Goal: Task Accomplishment & Management: Complete application form

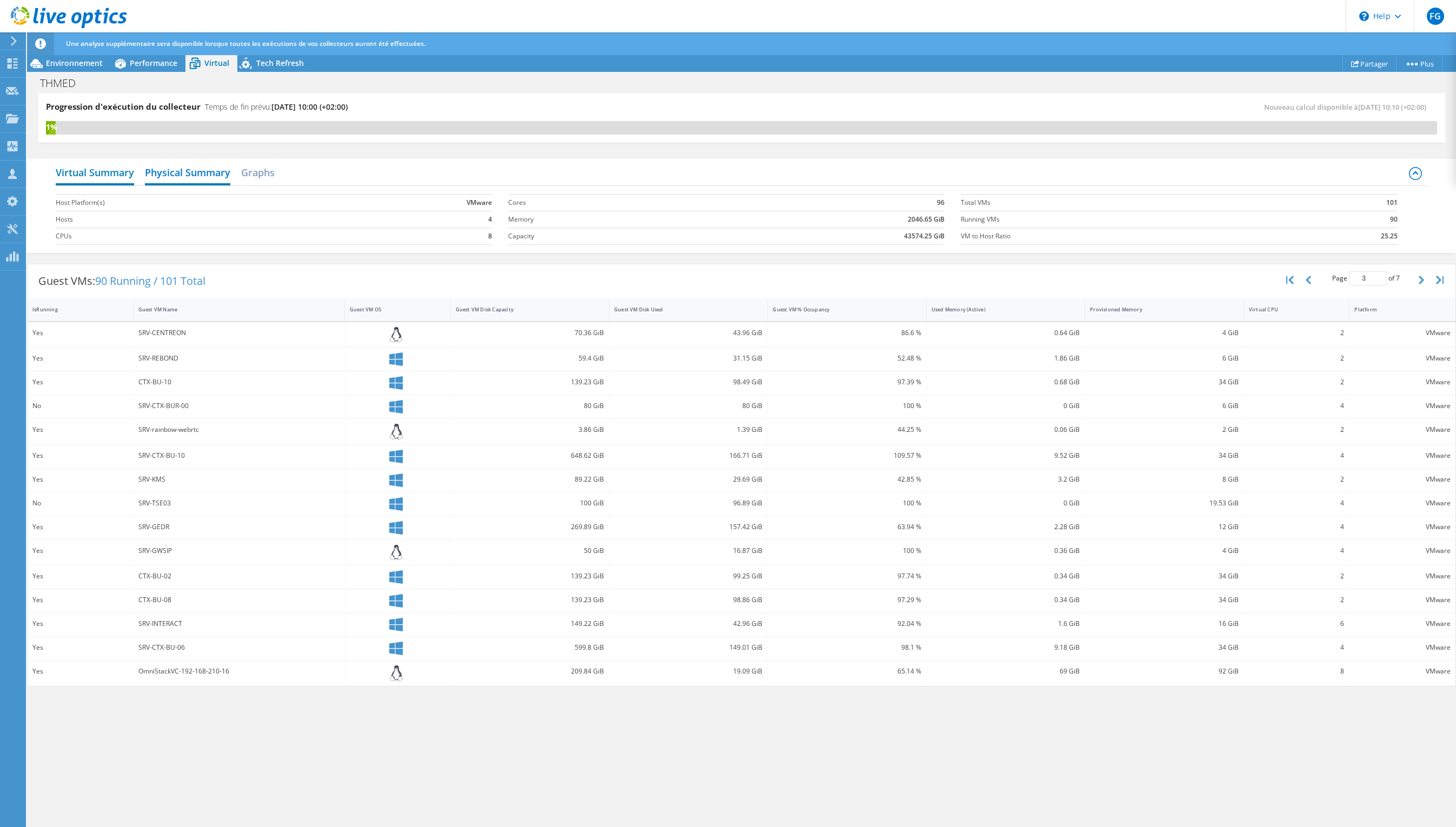
click at [109, 178] on h2 "Virtual Summary" at bounding box center [95, 173] width 79 height 24
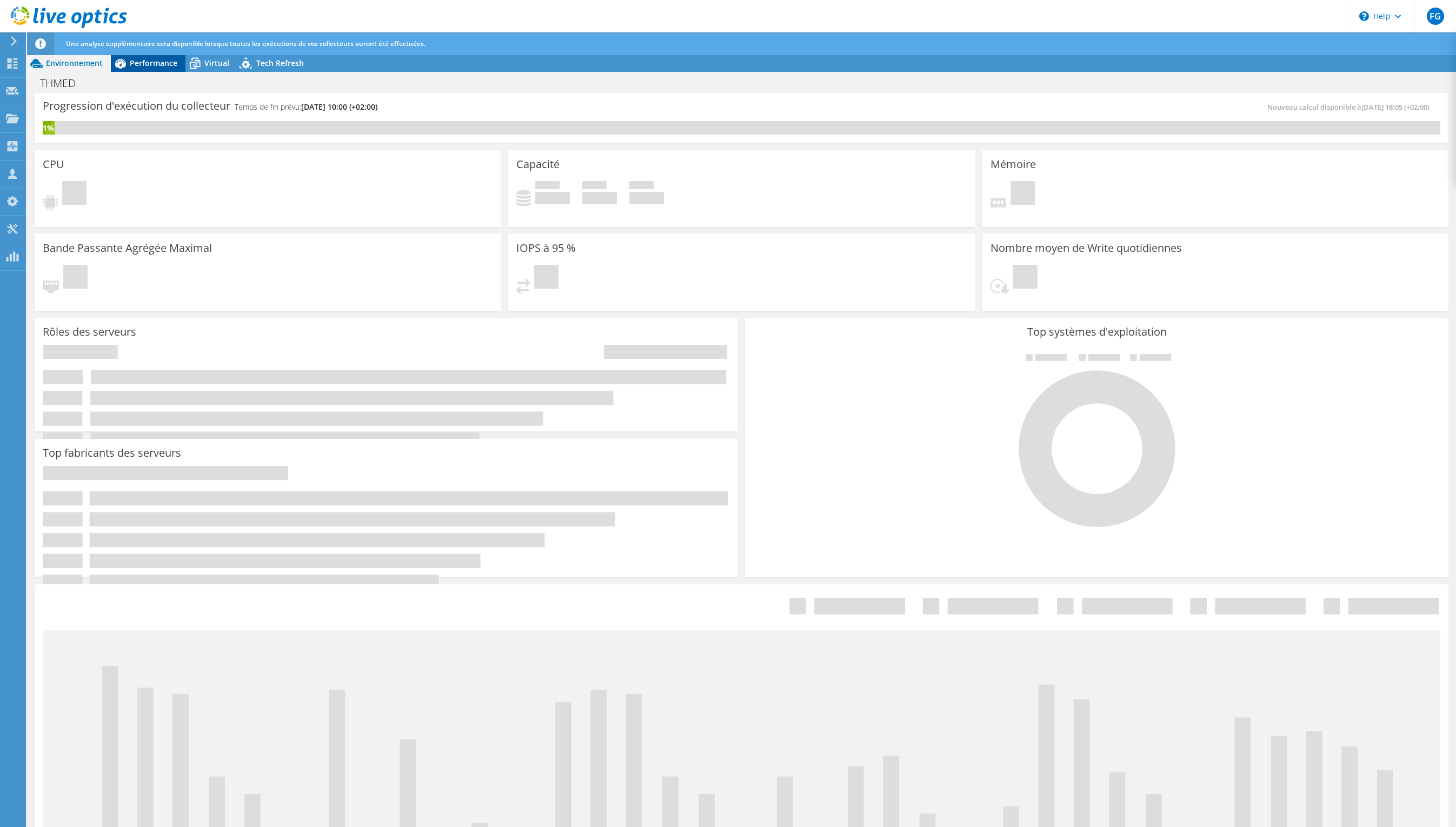
click at [167, 64] on span "Performance" at bounding box center [154, 63] width 48 height 10
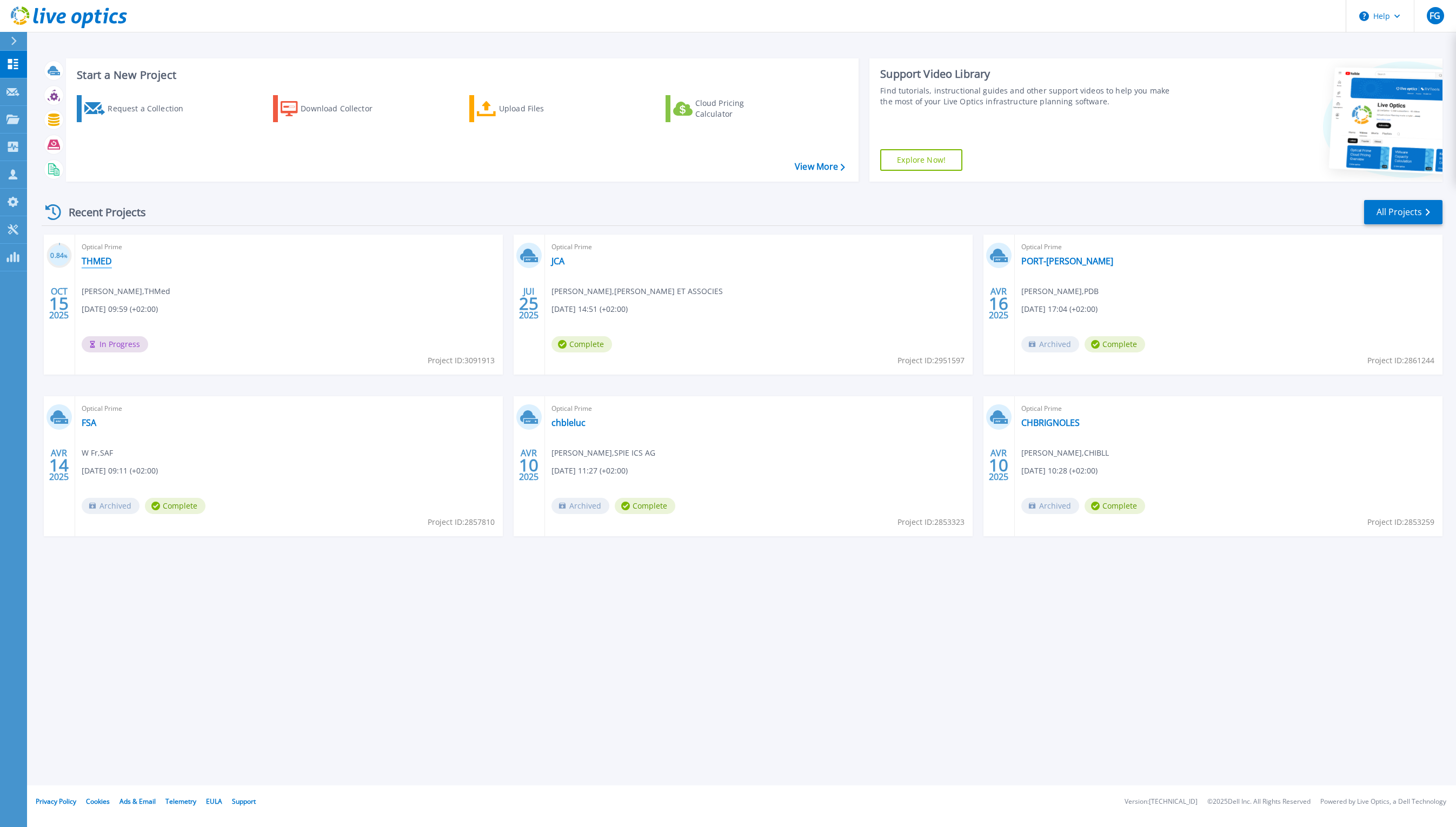
click at [107, 264] on link "THMED" at bounding box center [97, 261] width 30 height 11
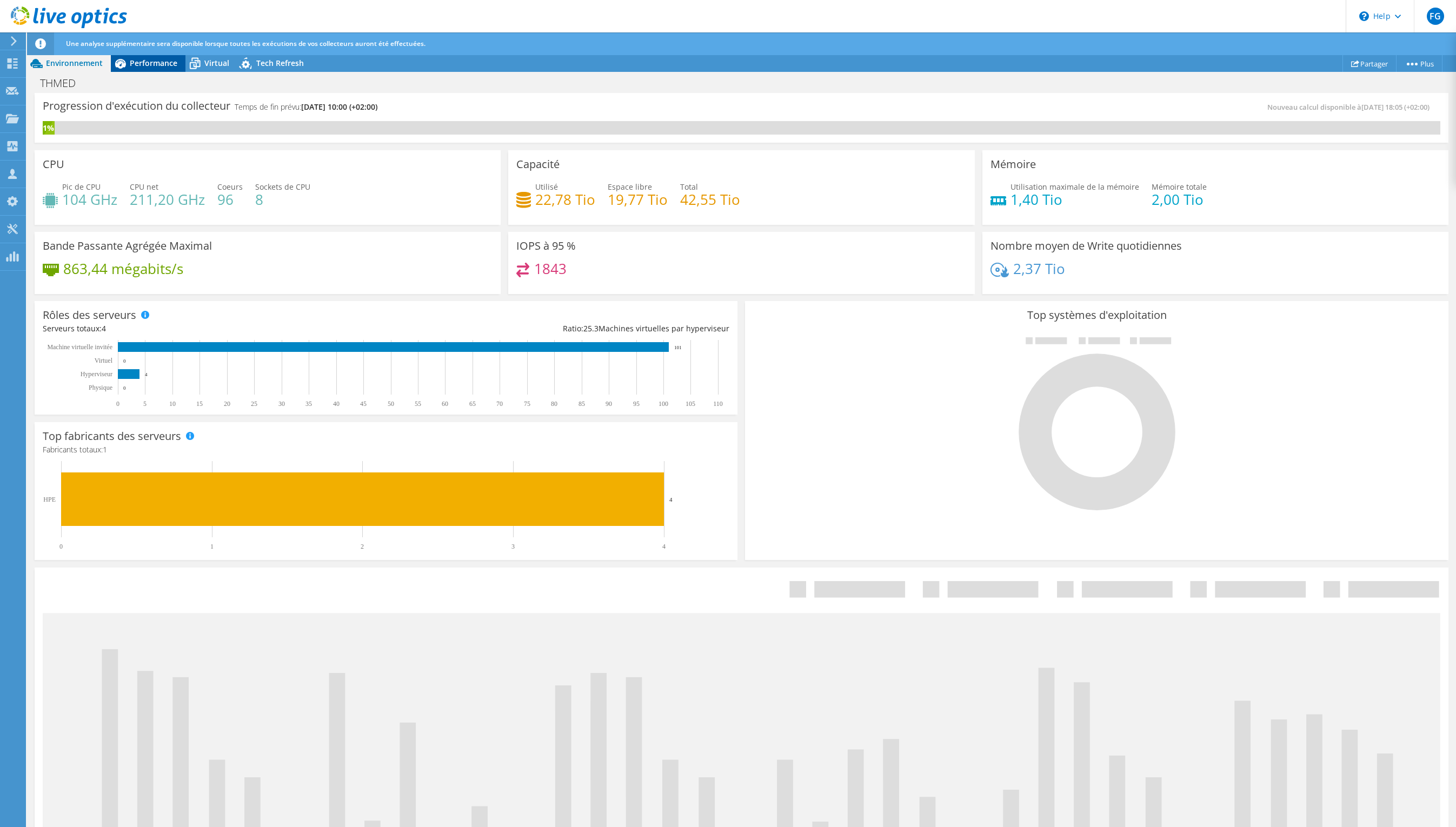
click at [167, 61] on span "Performance" at bounding box center [154, 63] width 48 height 10
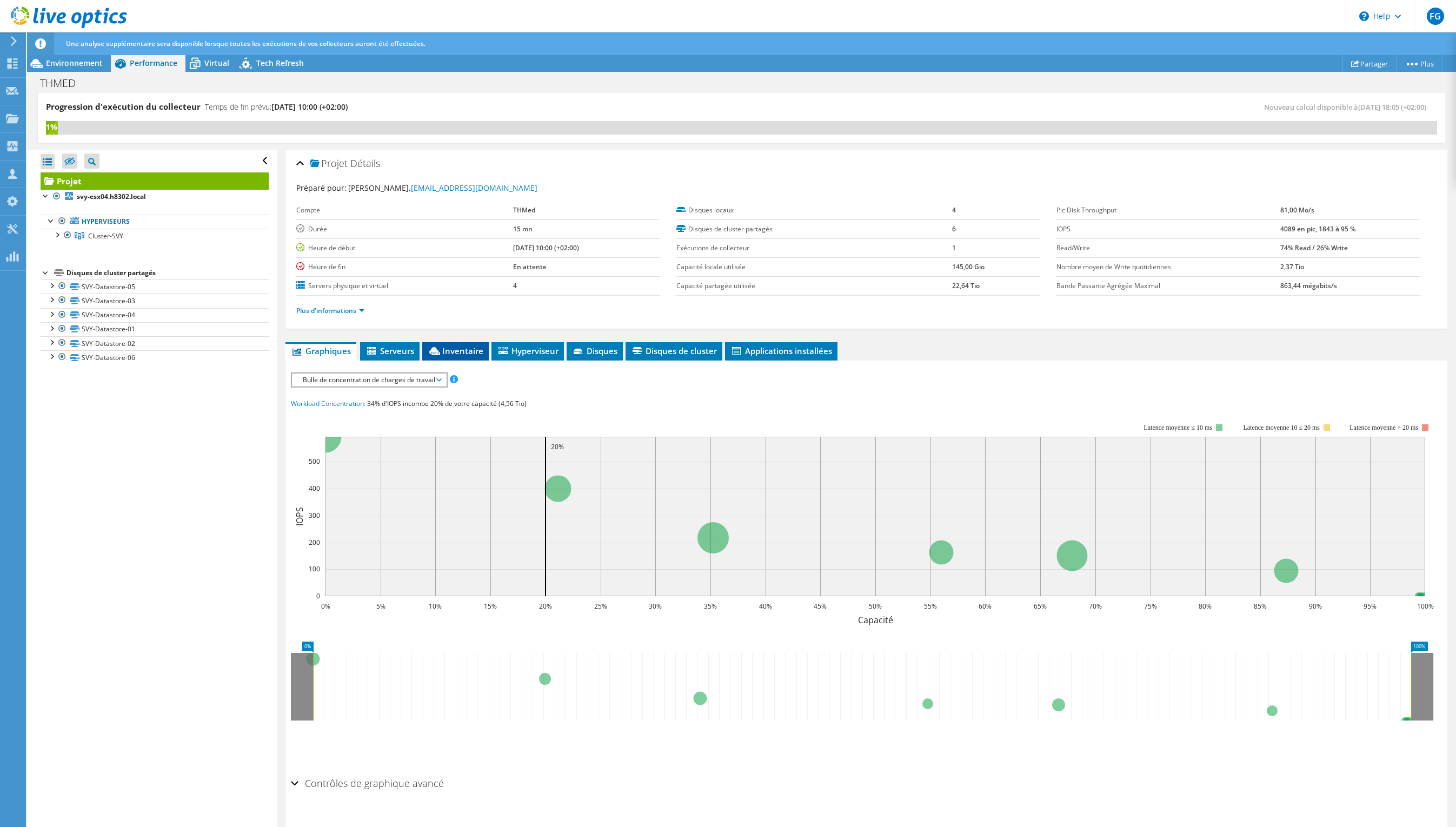
click at [449, 350] on span "Inventaire" at bounding box center [456, 351] width 56 height 11
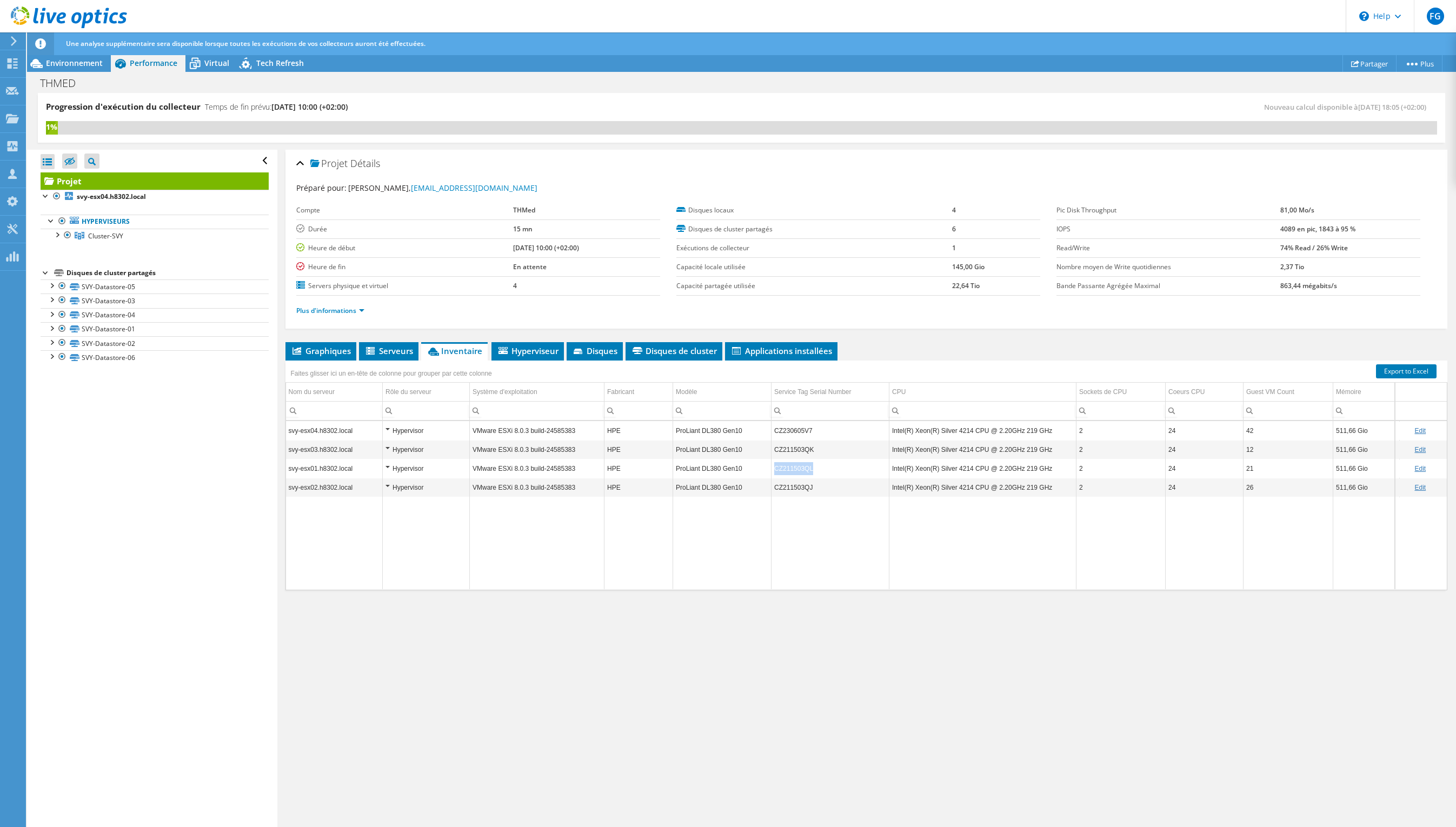
drag, startPoint x: 822, startPoint y: 470, endPoint x: 768, endPoint y: 470, distance: 54.0
click at [768, 470] on tr "svy-esx01.h8302.local Hypervisor VMware ESXi 8.0.3 build-24585383 HPE ProLiant …" at bounding box center [869, 468] width 1166 height 19
copy tr "CZ211503QL"
click at [818, 448] on td "CZ211503QK" at bounding box center [830, 449] width 118 height 19
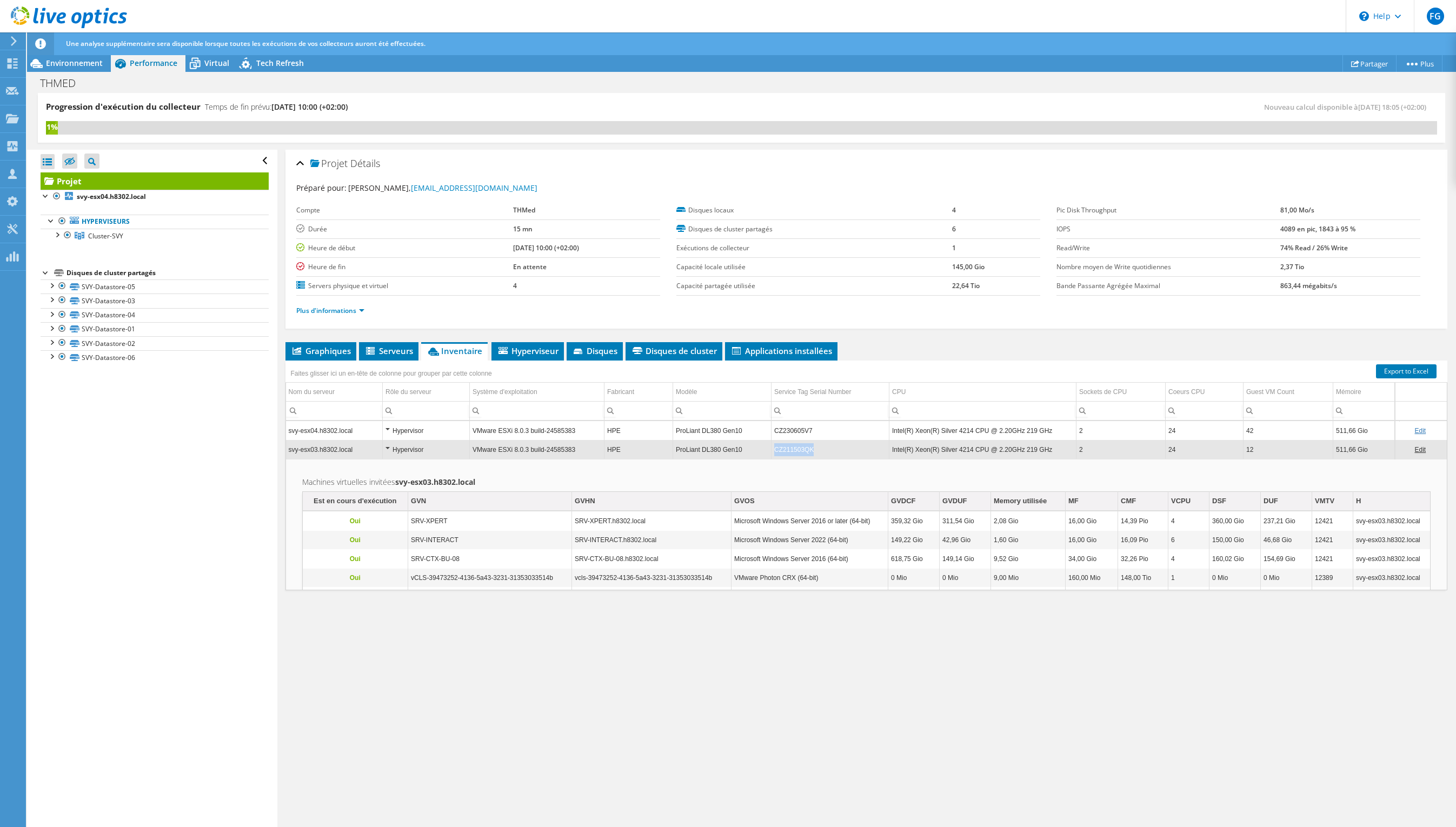
copy td "CZ211503QK"
drag, startPoint x: 817, startPoint y: 449, endPoint x: 772, endPoint y: 449, distance: 45.0
click at [772, 449] on td "CZ211503QK" at bounding box center [830, 449] width 118 height 19
drag, startPoint x: 813, startPoint y: 433, endPoint x: 774, endPoint y: 433, distance: 39.0
click at [774, 433] on td "CZ230605V7" at bounding box center [830, 431] width 118 height 19
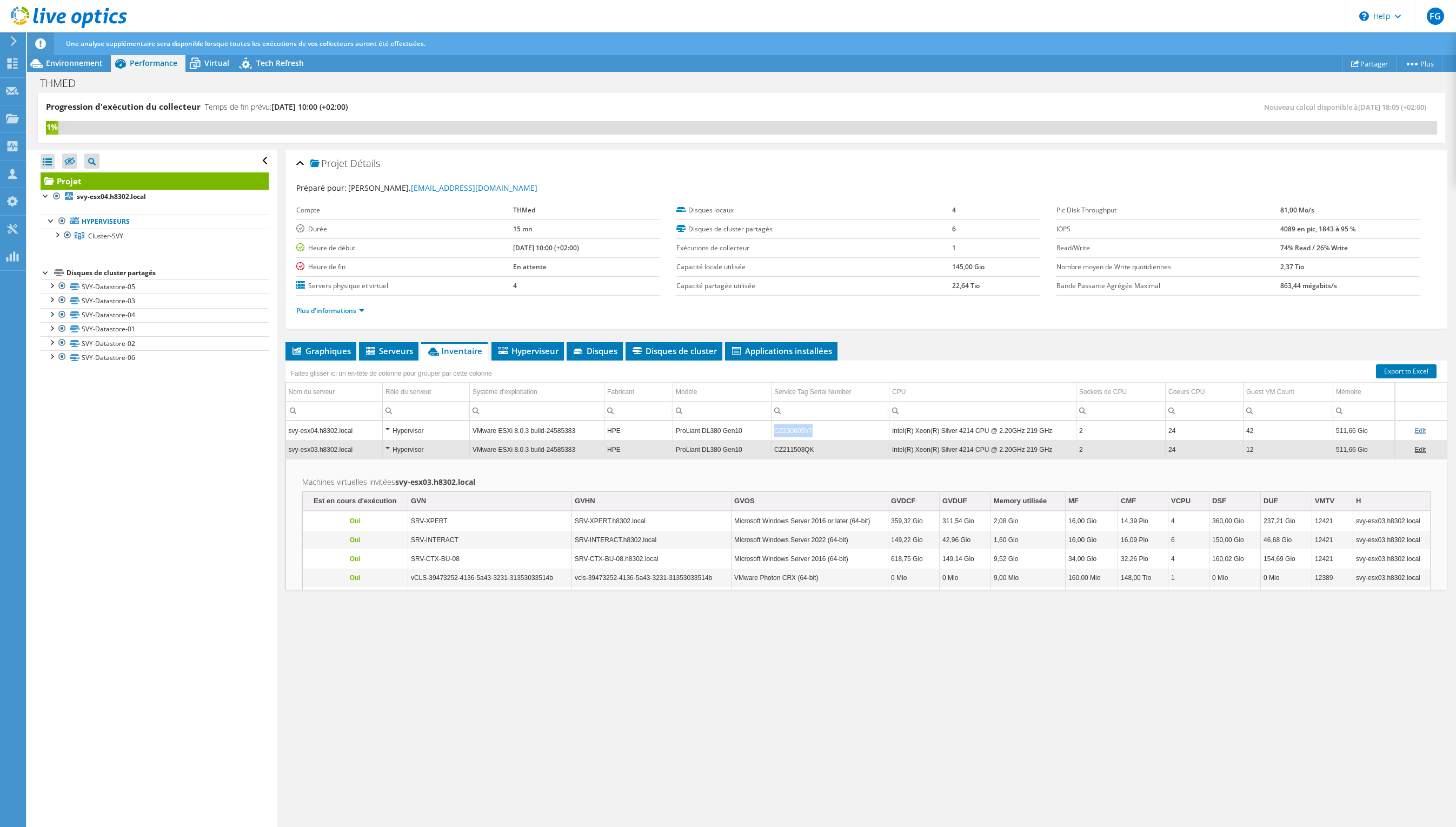
copy td "CZ230605V7"
click at [372, 449] on td "svy-esx03.h8302.local" at bounding box center [335, 449] width 97 height 19
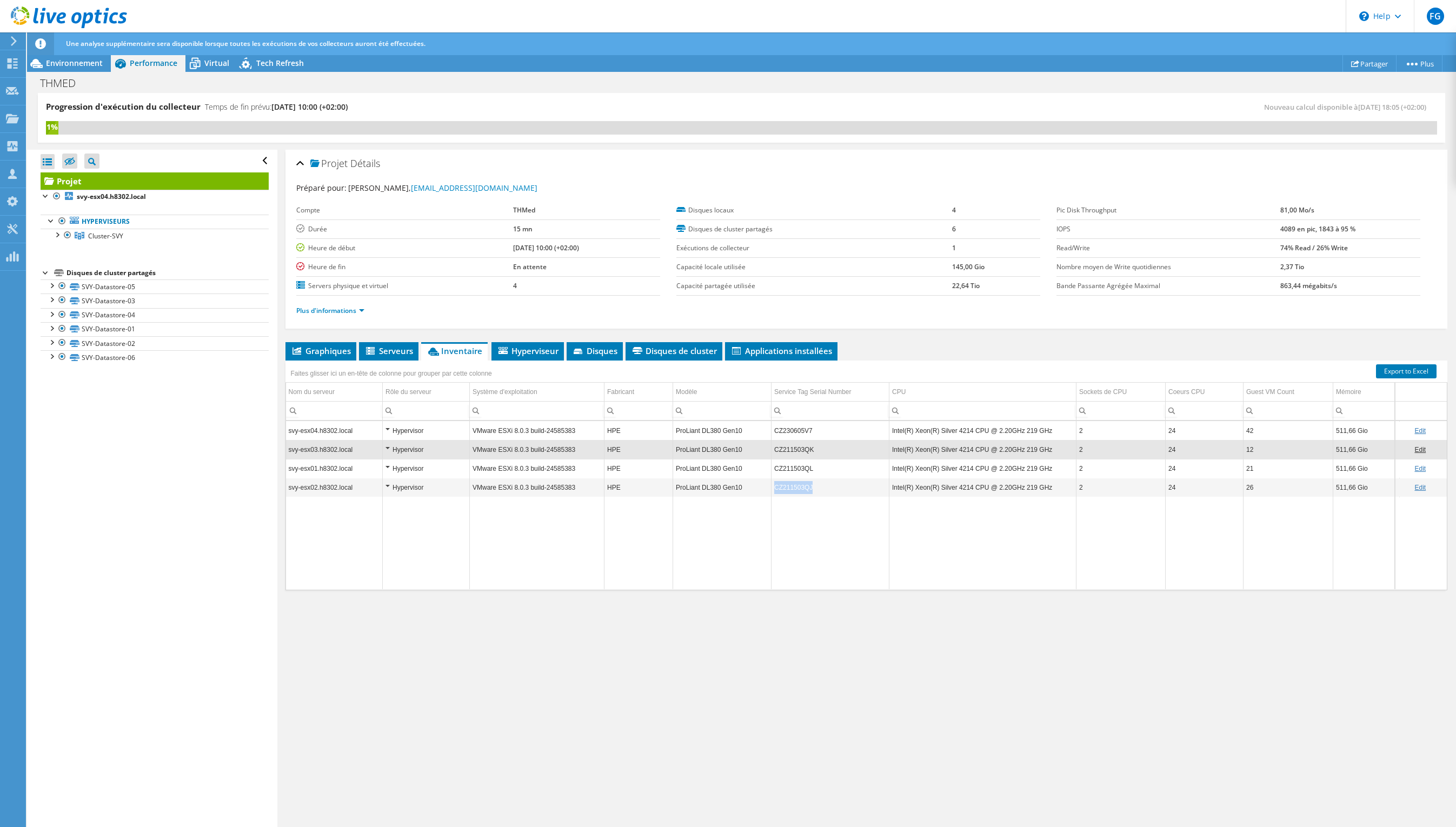
drag, startPoint x: 815, startPoint y: 488, endPoint x: 770, endPoint y: 492, distance: 45.2
click at [770, 492] on tr "svy-esx02.h8302.local Hypervisor VMware ESXi 8.0.3 build-24585383 HPE ProLiant …" at bounding box center [869, 488] width 1166 height 19
copy tr "CZ211503QJ"
click at [904, 376] on div "Faites glisser ici un en-tête de colonne pour grouper par cette colonne" at bounding box center [866, 370] width 1162 height 19
click at [318, 352] on span "Graphiques" at bounding box center [321, 351] width 60 height 11
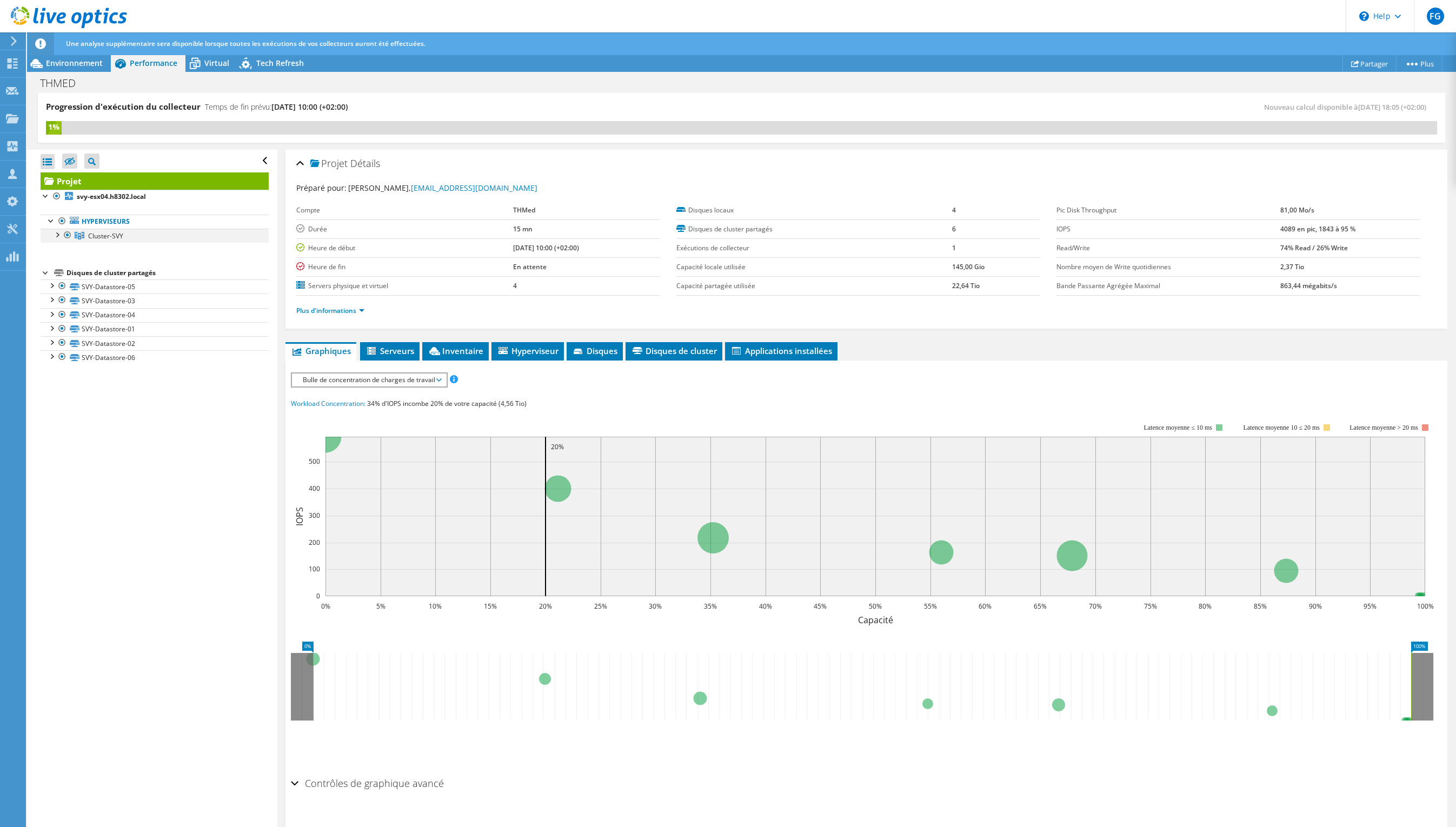
click at [58, 234] on div at bounding box center [57, 234] width 11 height 11
click at [76, 68] on span "Environnement" at bounding box center [74, 63] width 57 height 10
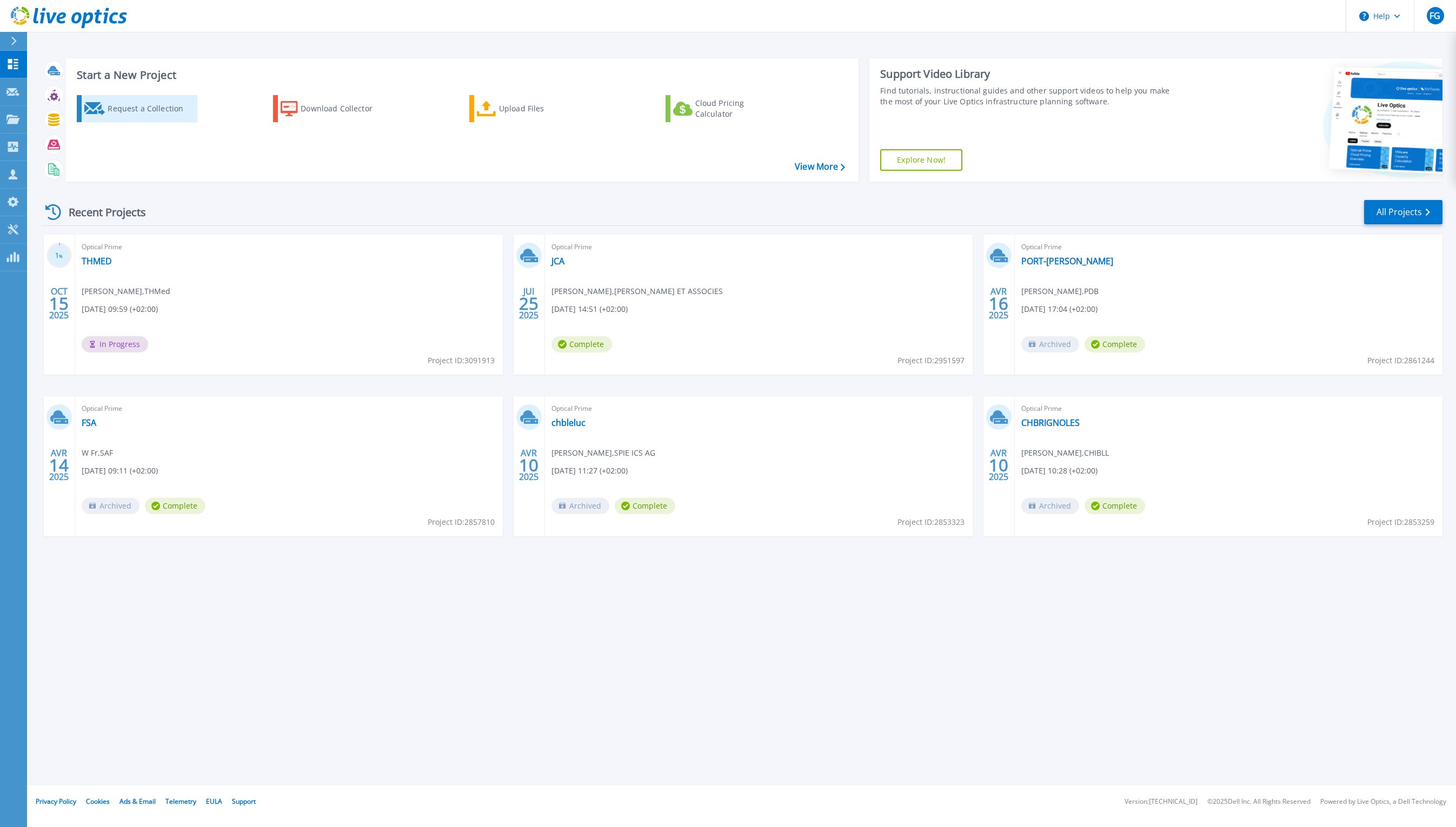
click at [157, 107] on div "Request a Collection" at bounding box center [151, 109] width 87 height 22
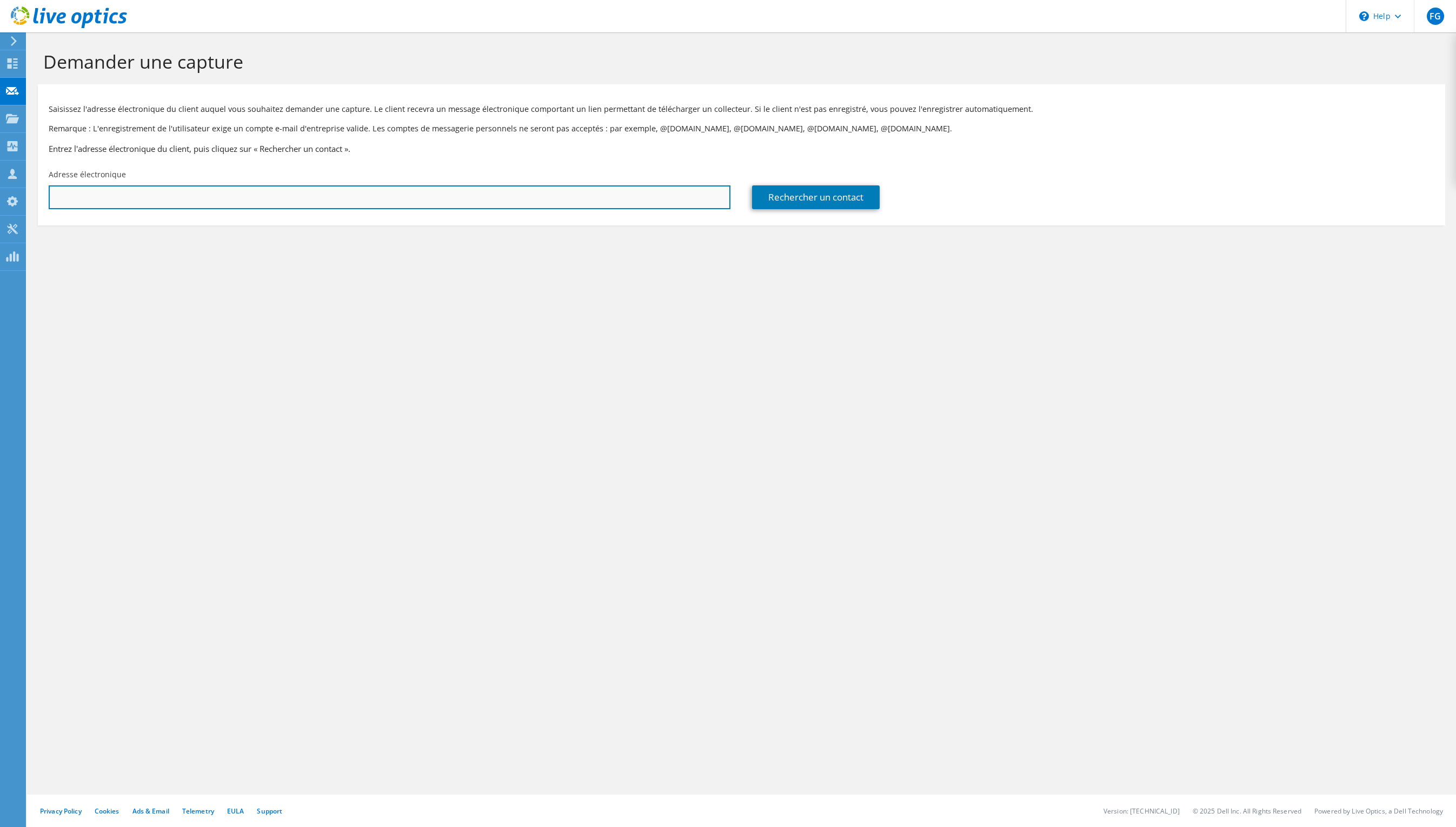
click at [538, 199] on input "text" at bounding box center [389, 197] width 682 height 24
type input "[EMAIL_ADDRESS][DOMAIN_NAME]"
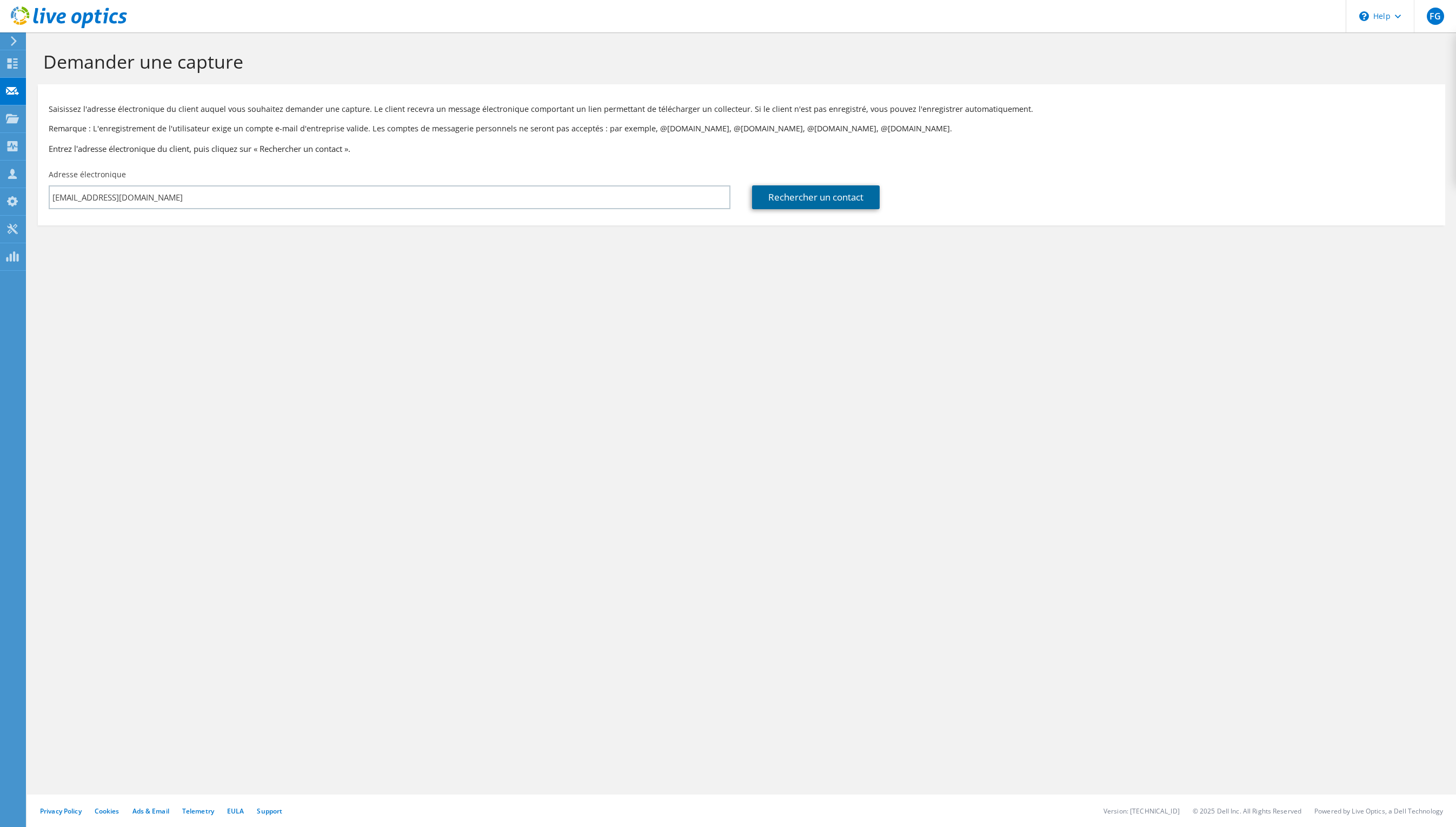
click at [826, 197] on link "Rechercher un contact" at bounding box center [815, 197] width 128 height 24
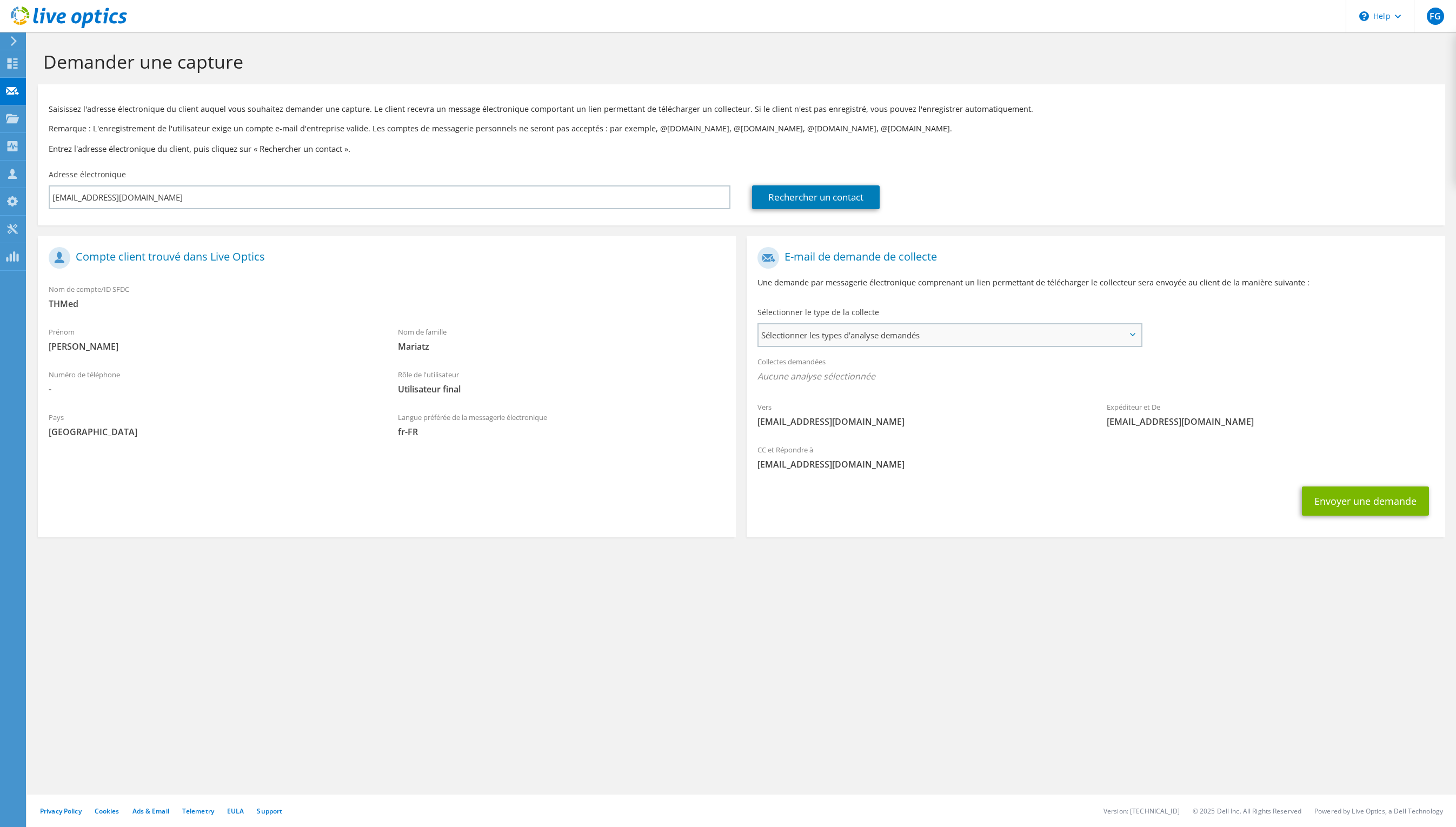
click at [886, 327] on span "Sélectionner les types d'analyse demandés" at bounding box center [949, 335] width 382 height 22
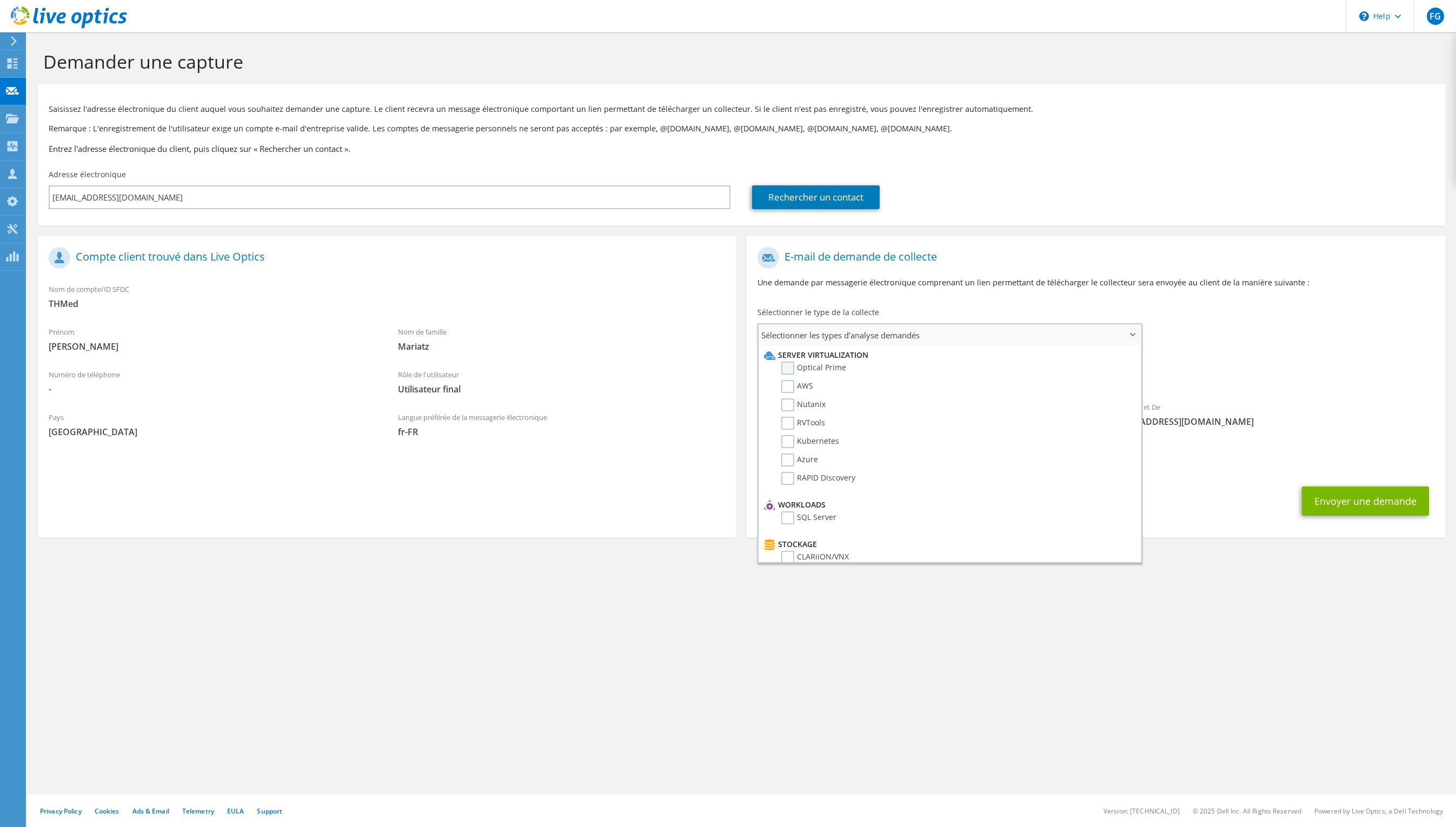
click at [838, 366] on label "Optical Prime" at bounding box center [813, 368] width 65 height 13
click at [0, 0] on input "Optical Prime" at bounding box center [0, 0] width 0 height 0
click at [1296, 388] on span "Optical Prime" at bounding box center [1095, 379] width 676 height 18
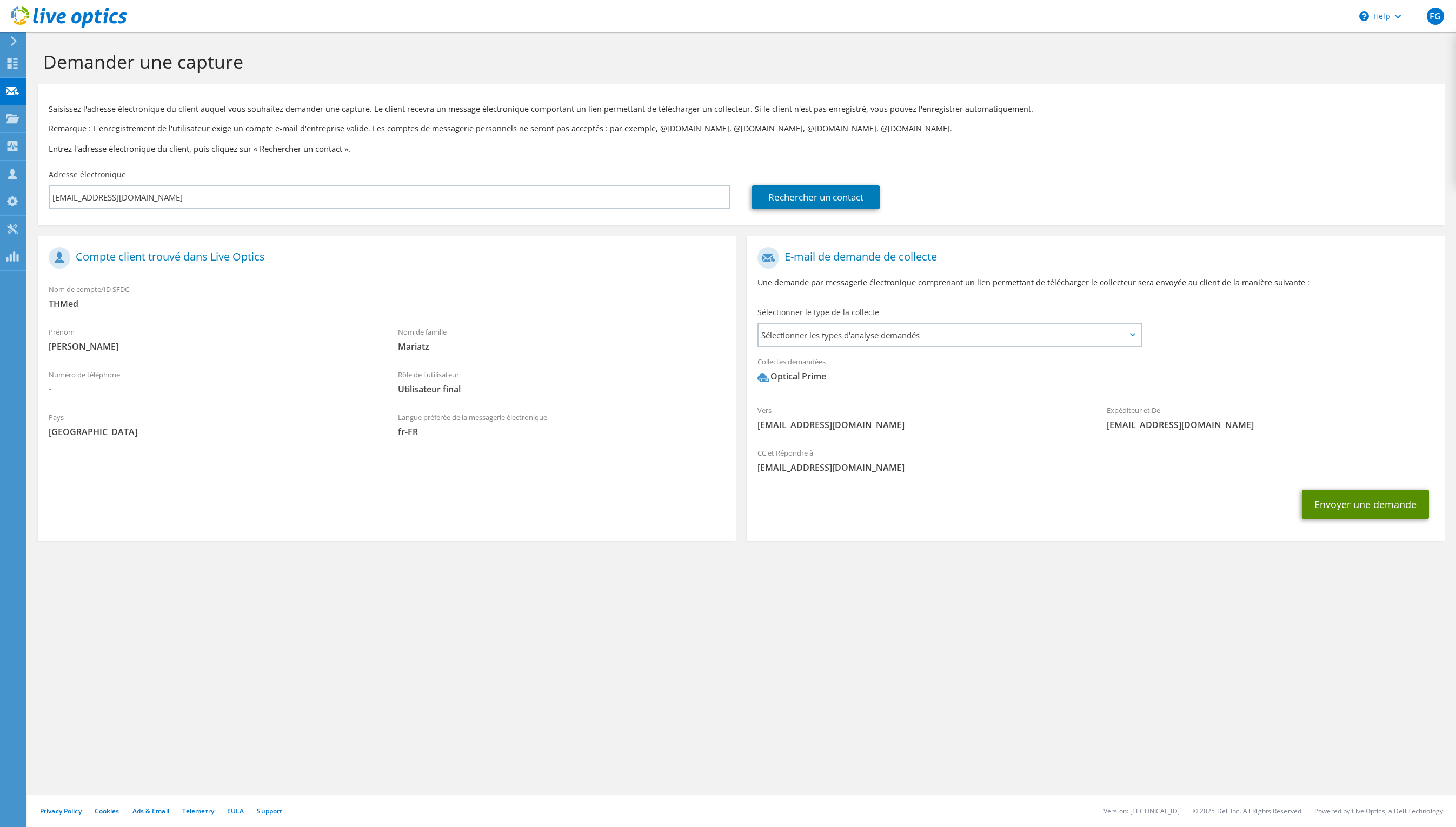
click at [1360, 504] on button "Envoyer une demande" at bounding box center [1365, 504] width 127 height 29
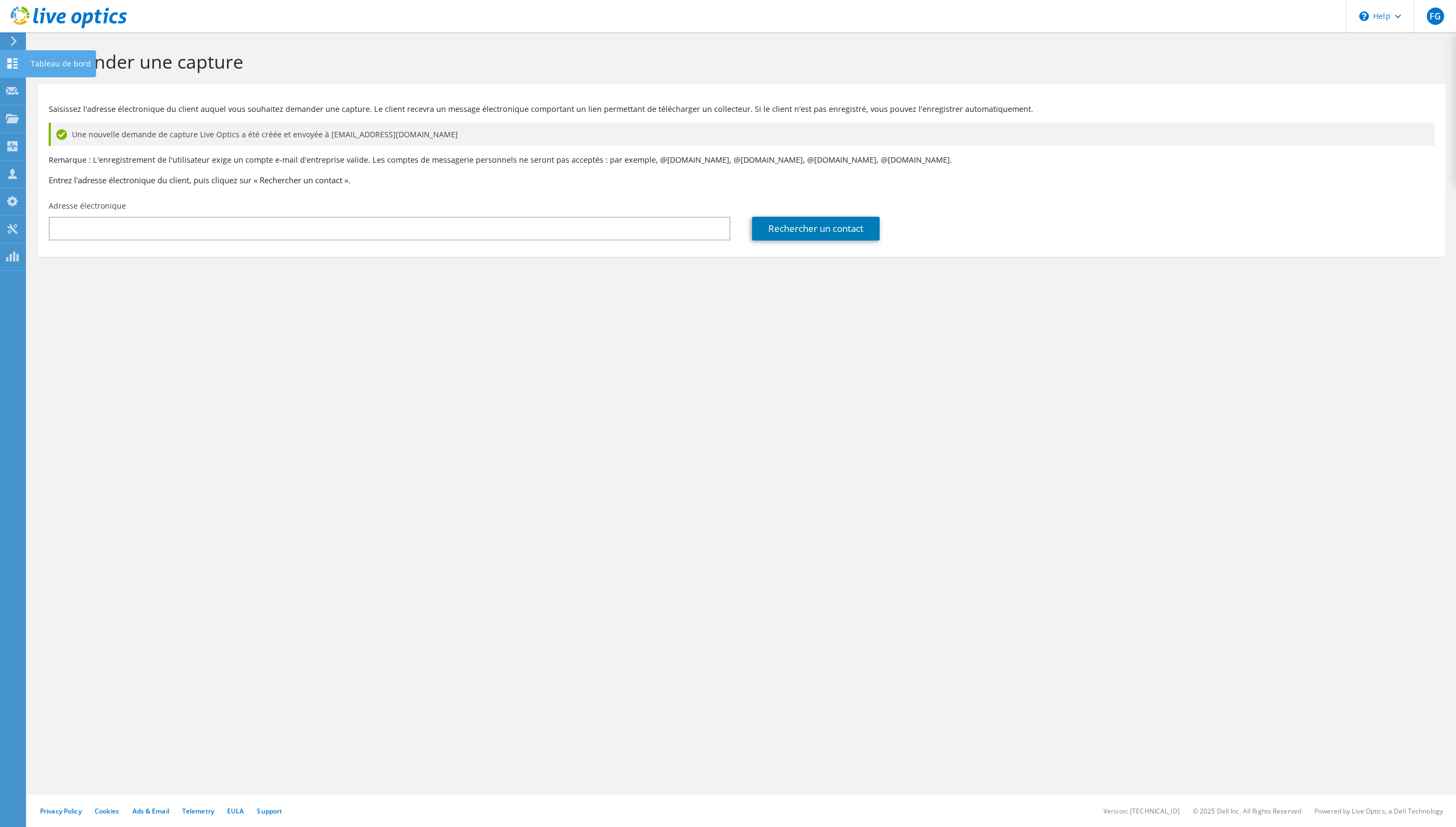
click at [14, 63] on icon at bounding box center [12, 63] width 13 height 10
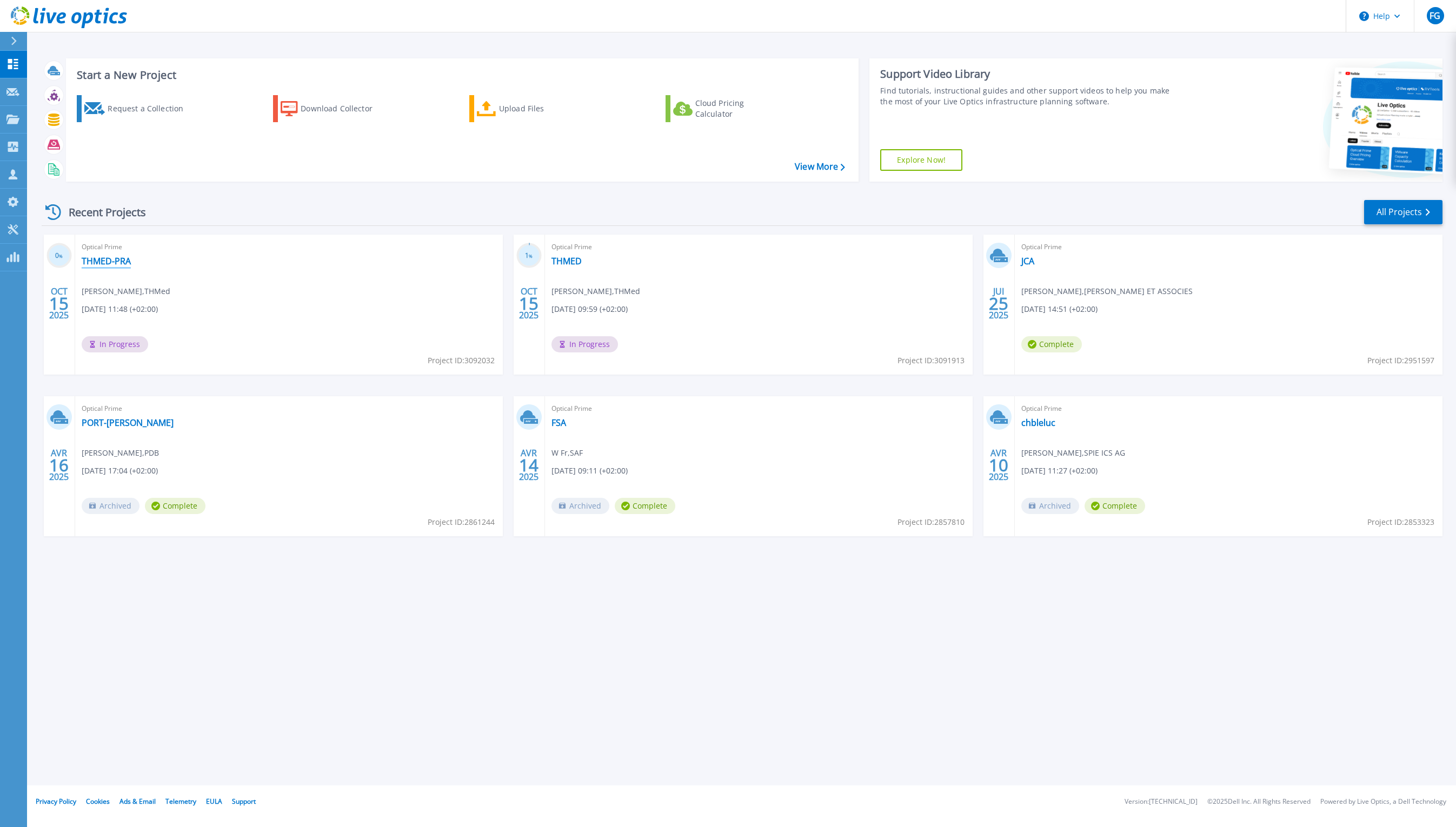
click at [122, 255] on link "THMED-PRA" at bounding box center [107, 261] width 49 height 11
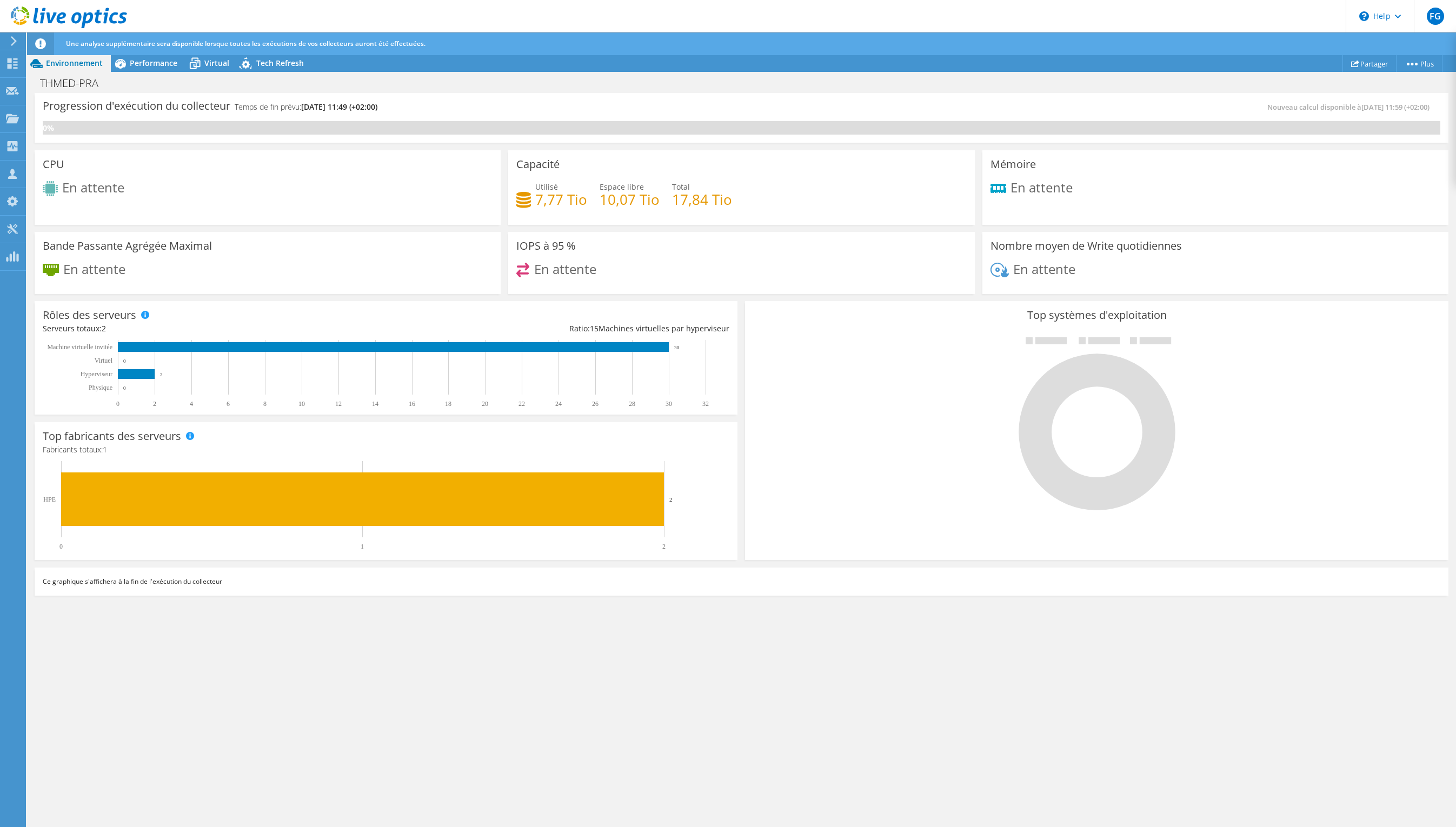
click at [211, 79] on div "THMED-PRA Imprimer" at bounding box center [742, 83] width 1429 height 20
click at [211, 69] on div "Virtual" at bounding box center [212, 63] width 52 height 17
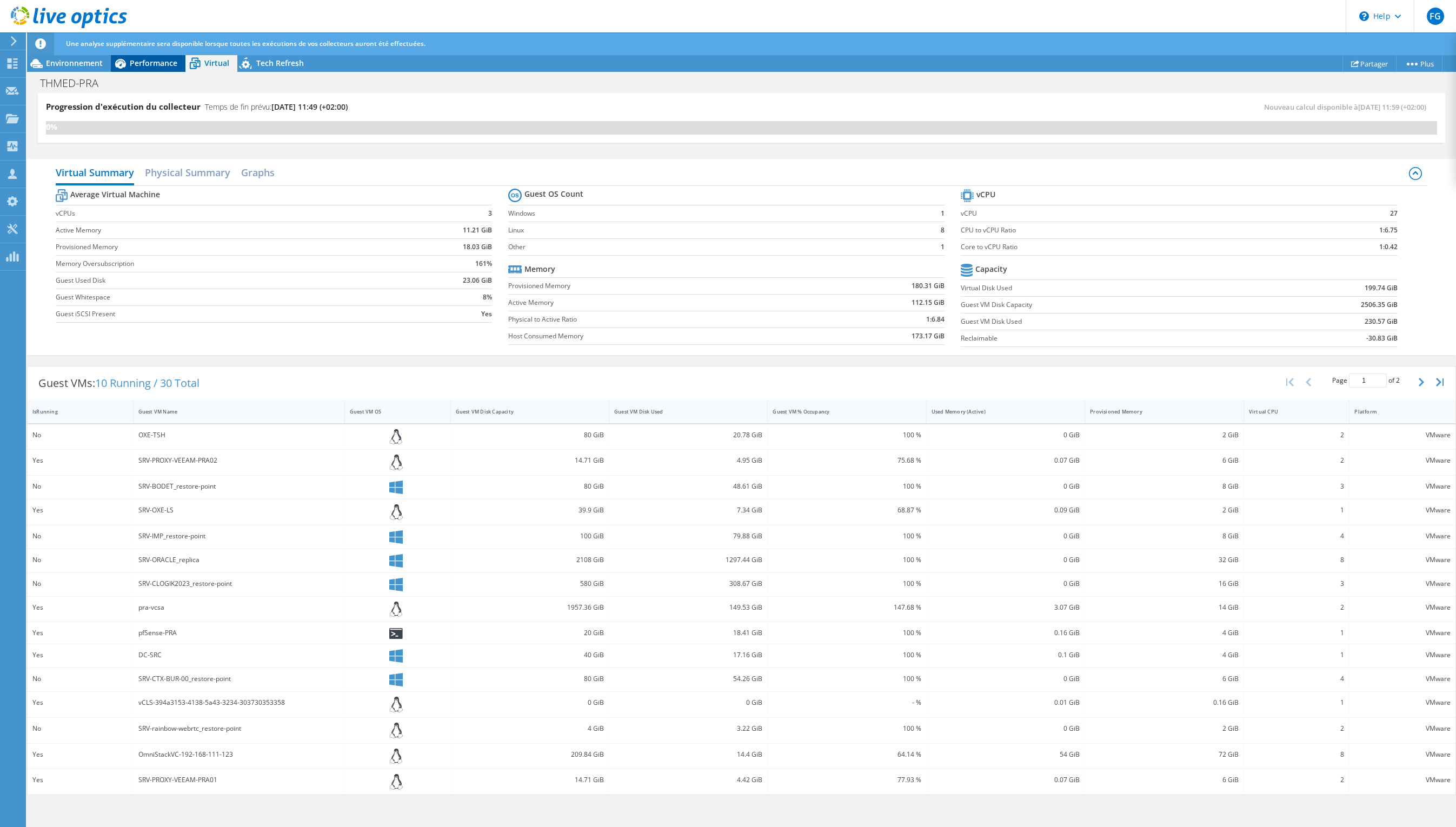
click at [177, 68] on div "Performance" at bounding box center [148, 63] width 74 height 17
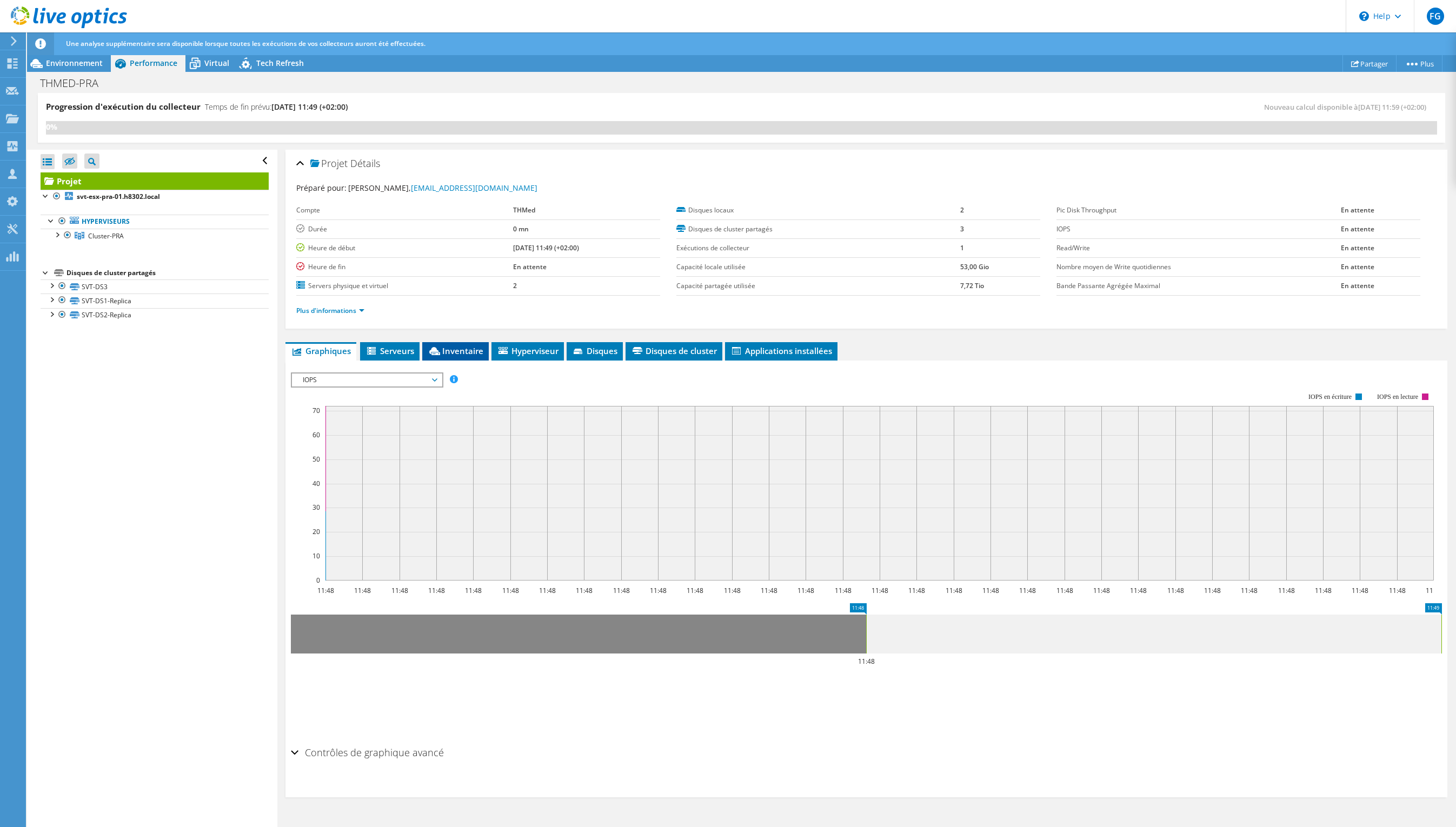
click at [464, 351] on span "Inventaire" at bounding box center [456, 351] width 56 height 11
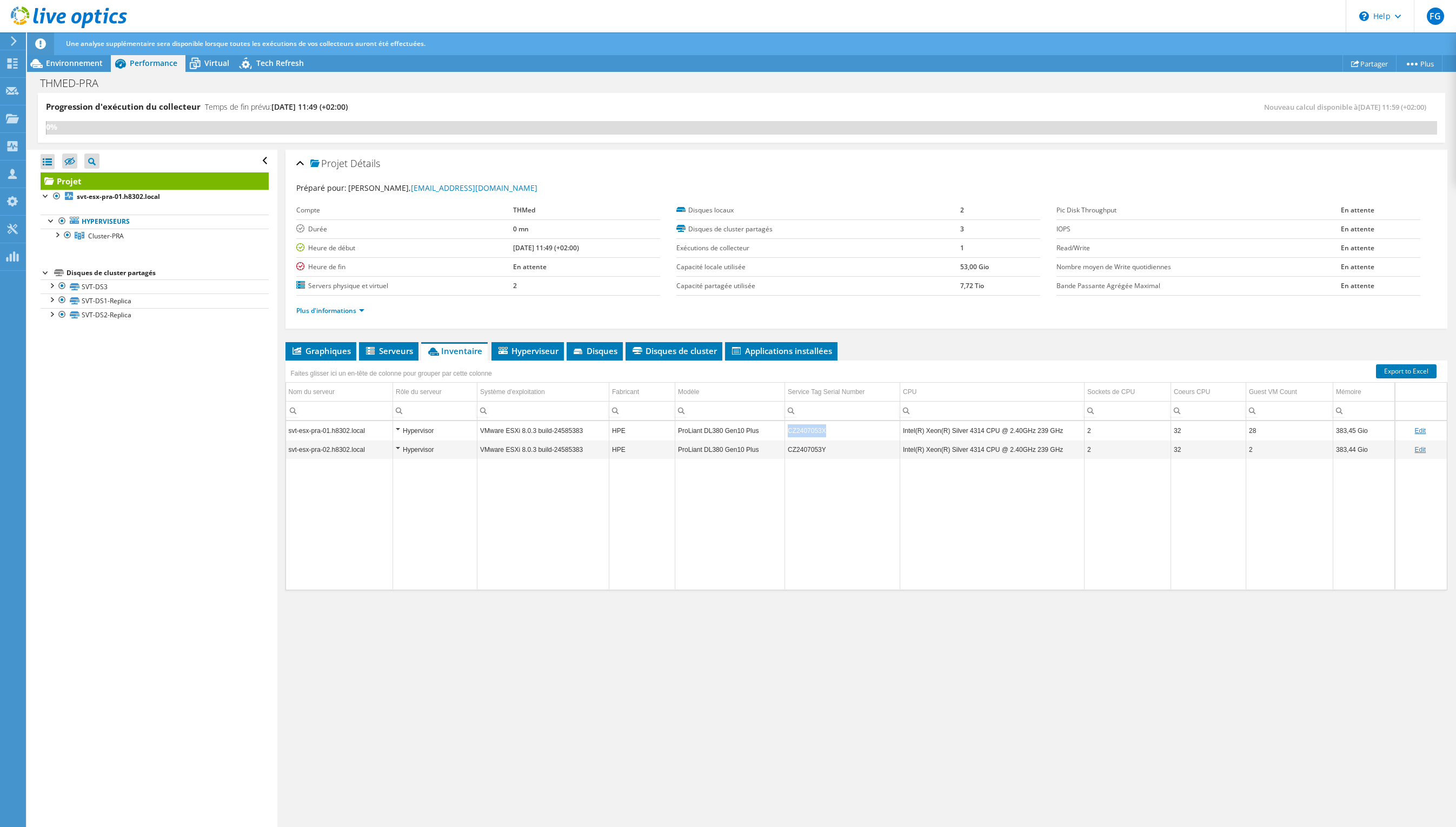
drag, startPoint x: 826, startPoint y: 430, endPoint x: 787, endPoint y: 434, distance: 39.2
click at [787, 434] on td "CZ2407053X" at bounding box center [842, 431] width 115 height 19
copy td "CZ2407053X"
click at [876, 342] on ul "Graphiques Serveurs Inventaire Hyperviseur Disques Disques de cluster Applicati…" at bounding box center [866, 351] width 1162 height 18
drag, startPoint x: 828, startPoint y: 432, endPoint x: 782, endPoint y: 434, distance: 46.0
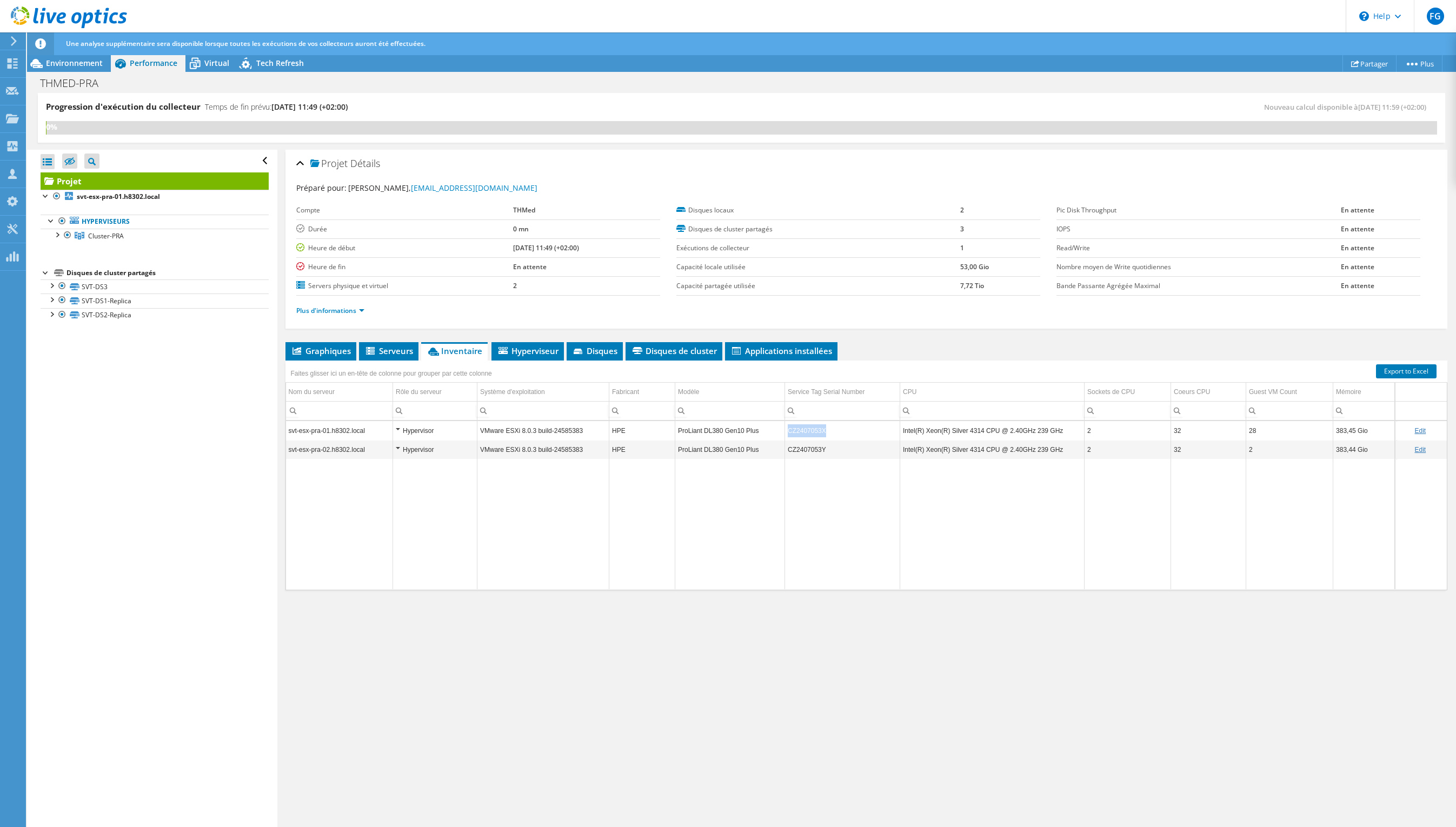
click at [782, 434] on tr "svt-esx-pra-01.h8302.local Hypervisor VMware ESXi 8.0.3 build-24585383 HPE ProL…" at bounding box center [867, 431] width 1163 height 19
copy tr "CZ2407053X"
drag, startPoint x: 828, startPoint y: 449, endPoint x: 781, endPoint y: 454, distance: 47.3
click at [781, 454] on tr "svt-esx-pra-02.h8302.local Hypervisor VMware ESXi 8.0.3 build-24585383 HPE ProL…" at bounding box center [867, 449] width 1163 height 19
copy tr "CZ2407053Y"
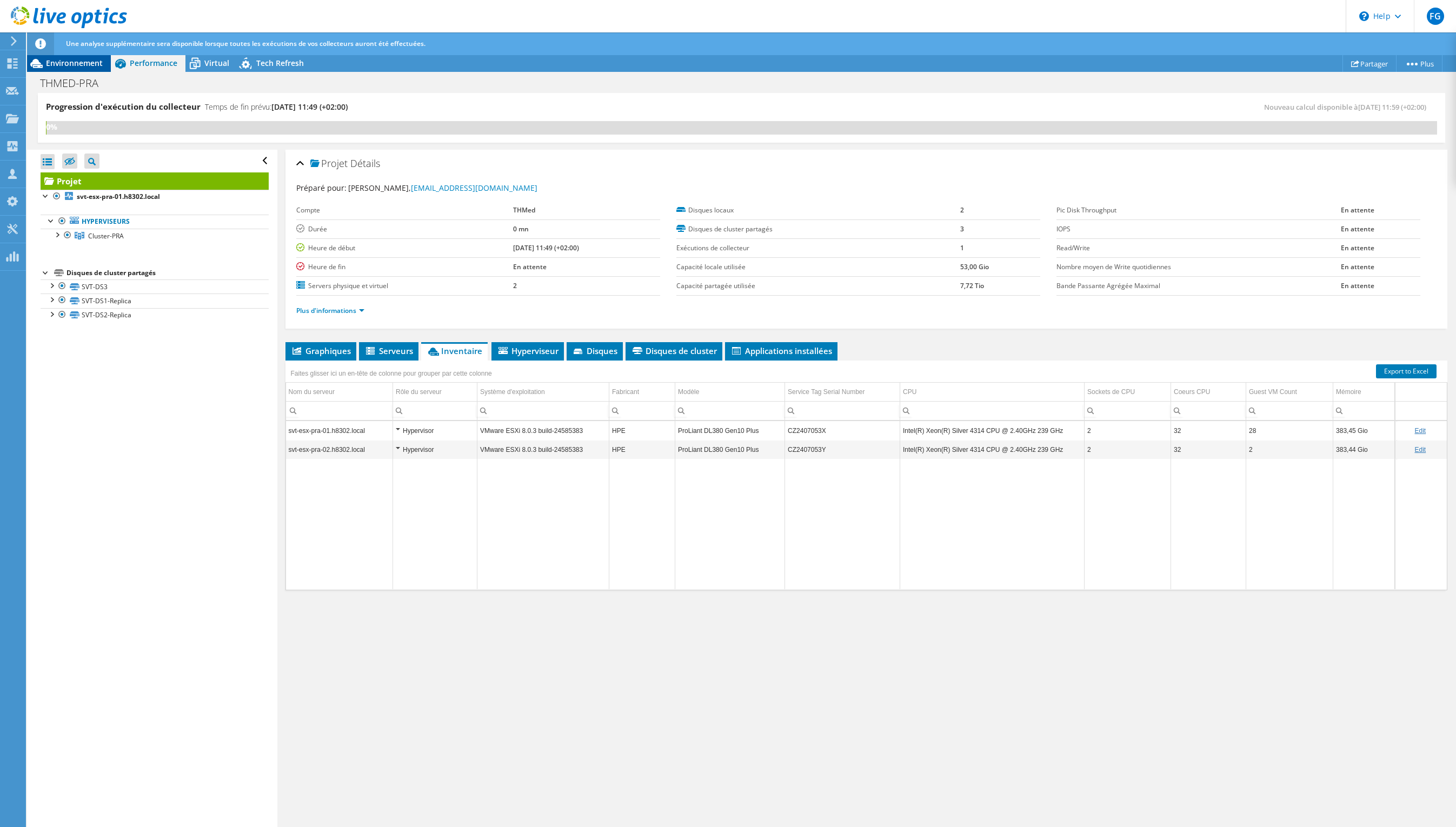
click at [86, 58] on span "Environnement" at bounding box center [74, 63] width 57 height 10
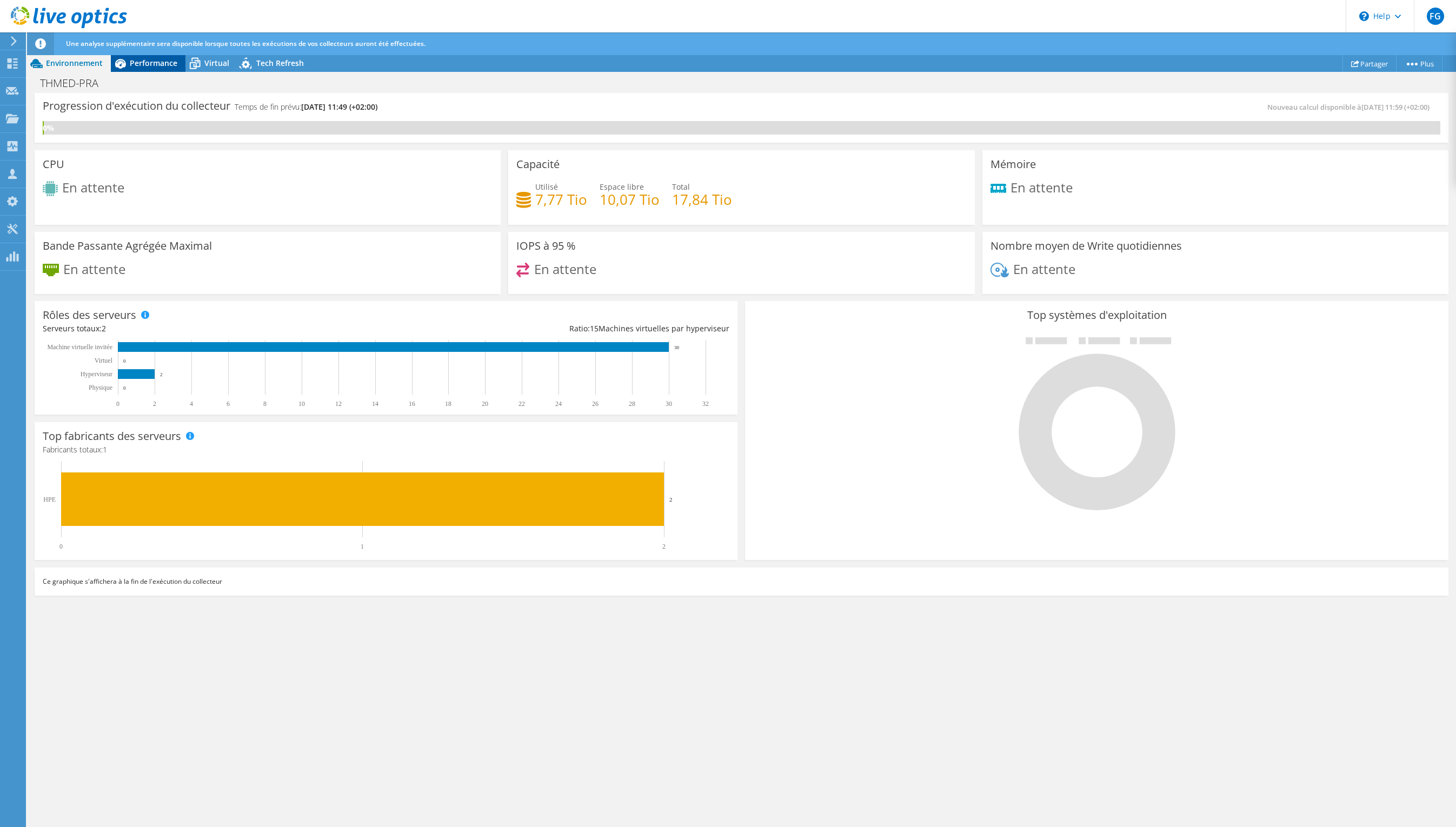
click at [165, 64] on span "Performance" at bounding box center [154, 63] width 48 height 10
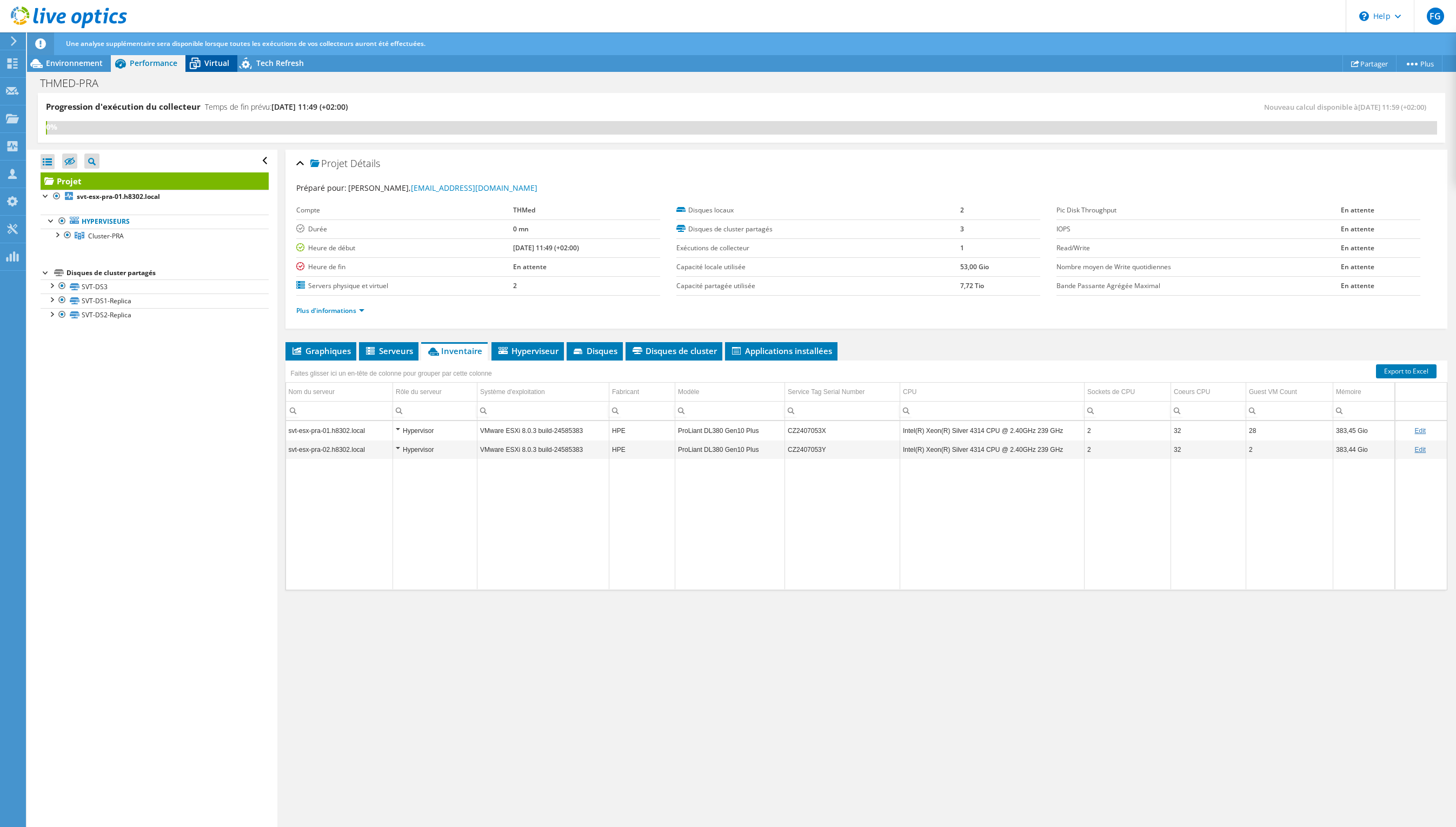
click at [200, 64] on icon at bounding box center [195, 64] width 19 height 19
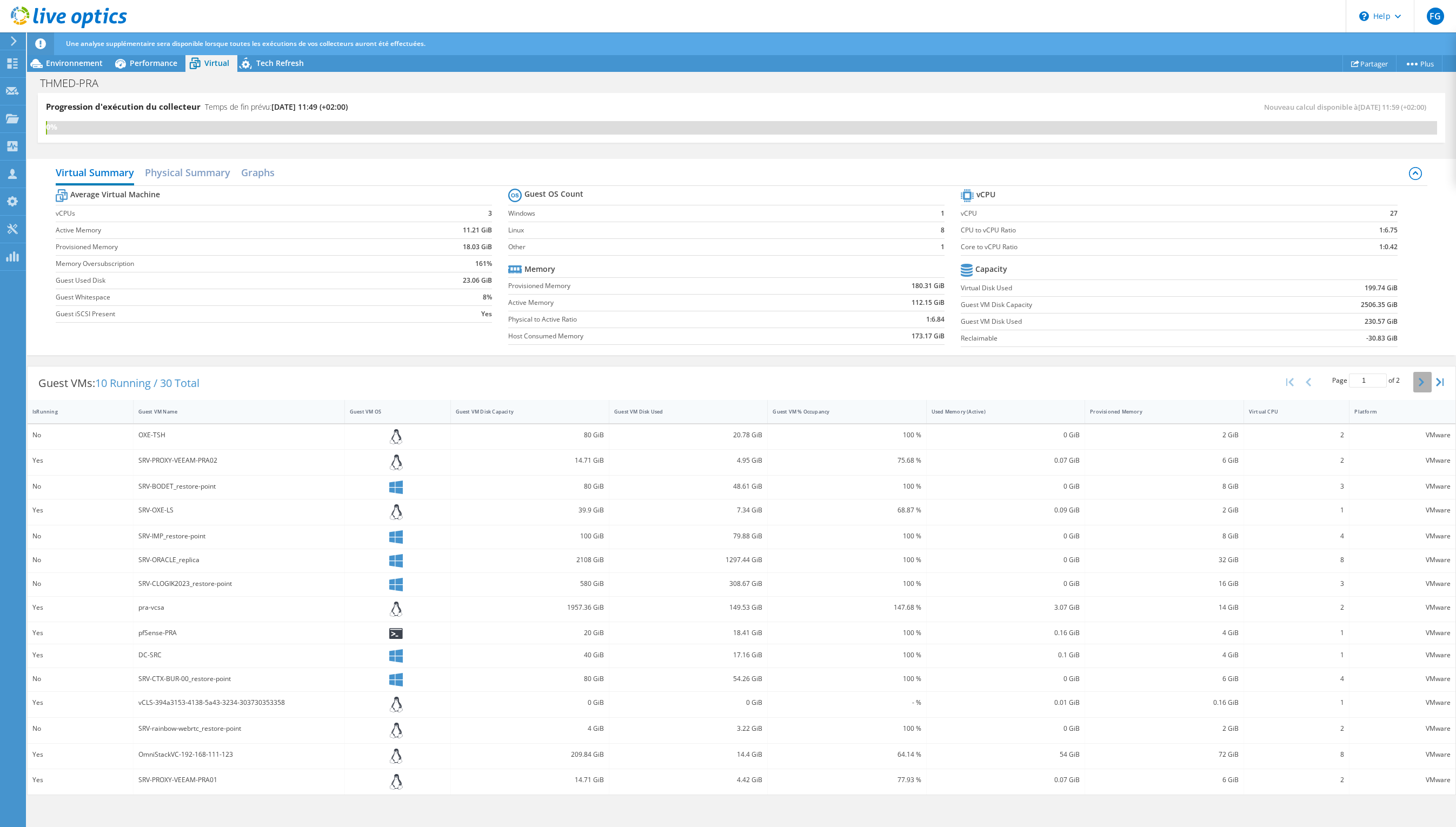
click at [1416, 382] on button "button" at bounding box center [1422, 382] width 18 height 20
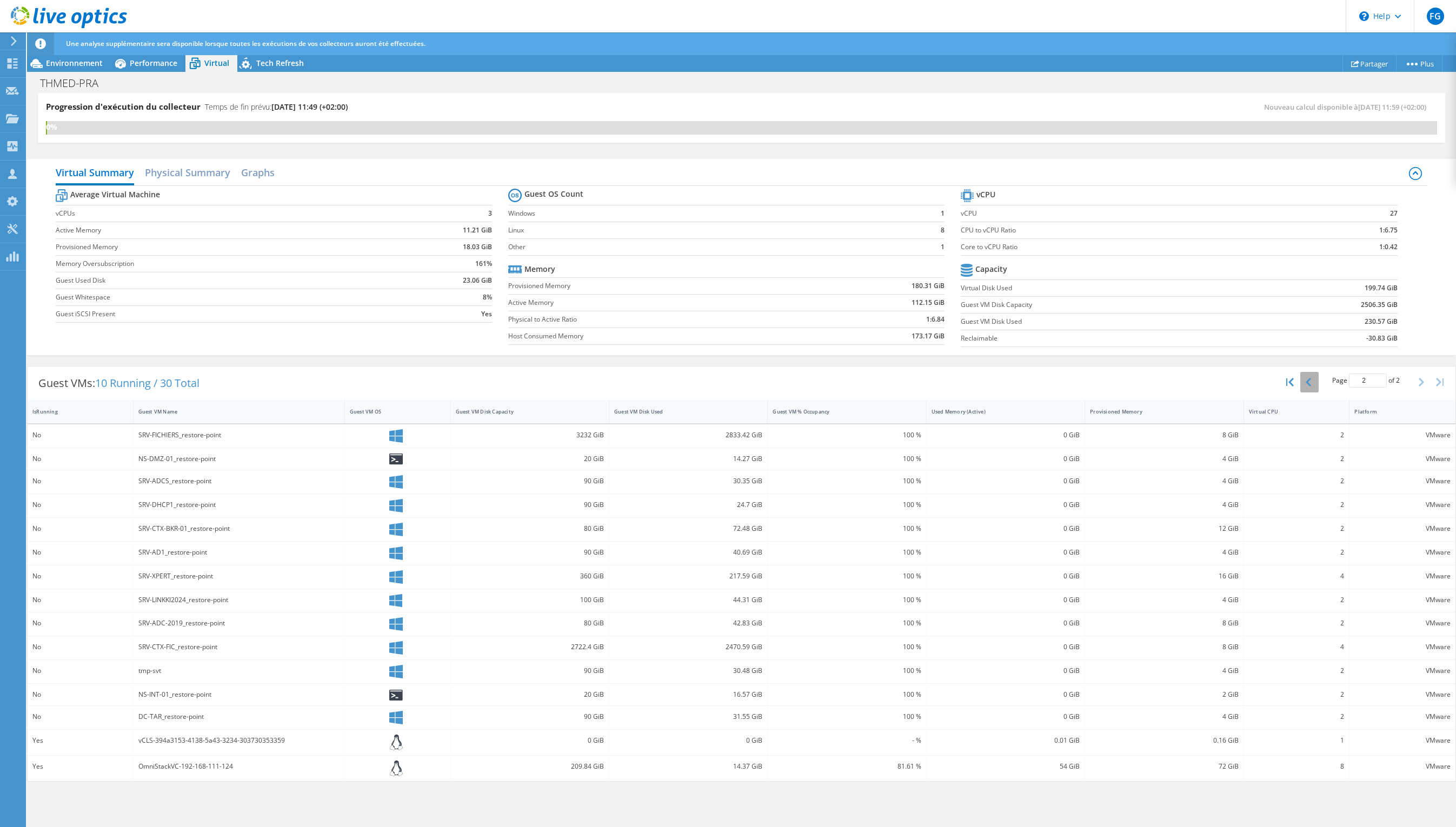
click at [1308, 382] on icon "button" at bounding box center [1308, 382] width 5 height 9
type input "1"
